Goal: Task Accomplishment & Management: Manage account settings

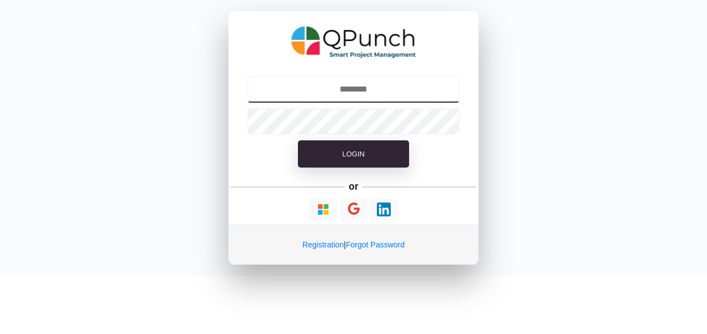
drag, startPoint x: 0, startPoint y: 0, endPoint x: 329, endPoint y: 91, distance: 341.3
click at [329, 91] on input "text" at bounding box center [353, 89] width 213 height 27
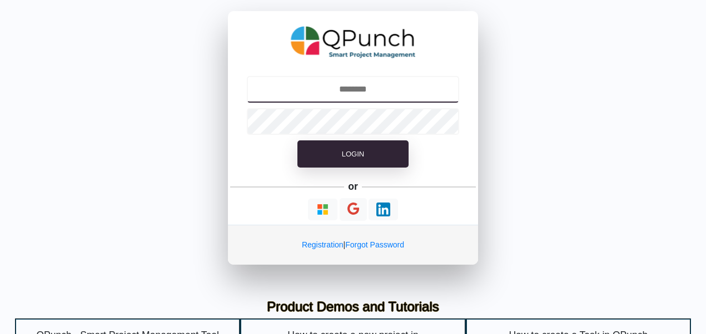
click at [334, 86] on input "text" at bounding box center [353, 89] width 213 height 27
click at [341, 87] on input "text" at bounding box center [353, 89] width 213 height 27
type input "**********"
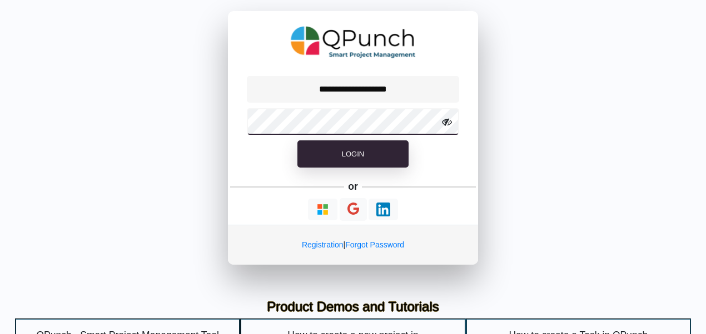
click at [297, 141] on button "Login" at bounding box center [352, 155] width 111 height 28
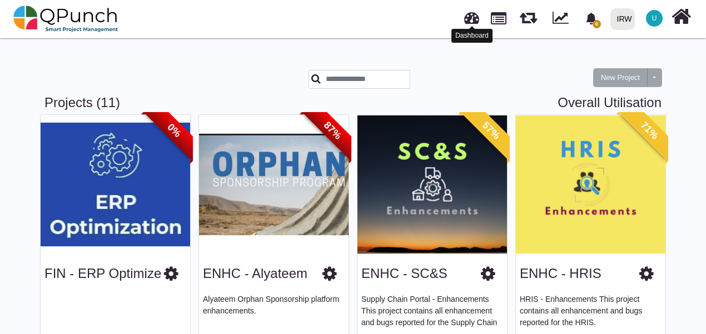
click at [475, 23] on link at bounding box center [471, 16] width 15 height 18
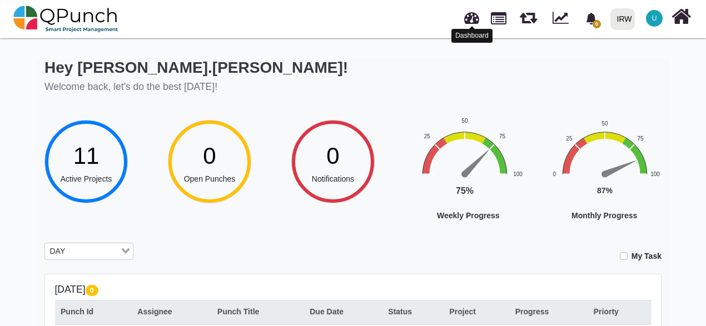
click at [472, 17] on link at bounding box center [471, 16] width 15 height 18
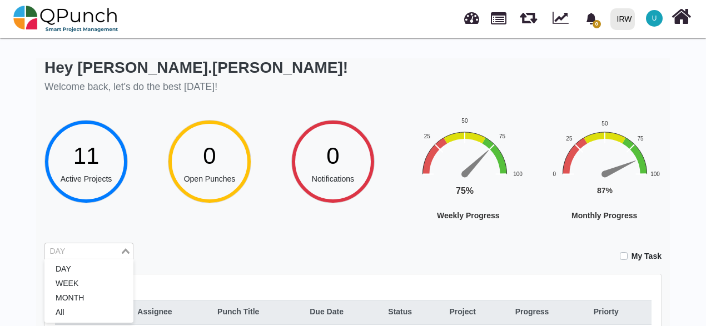
click at [104, 244] on div "DAY" at bounding box center [82, 250] width 75 height 14
click at [106, 283] on li "WEEK" at bounding box center [88, 284] width 89 height 14
